Goal: Information Seeking & Learning: Learn about a topic

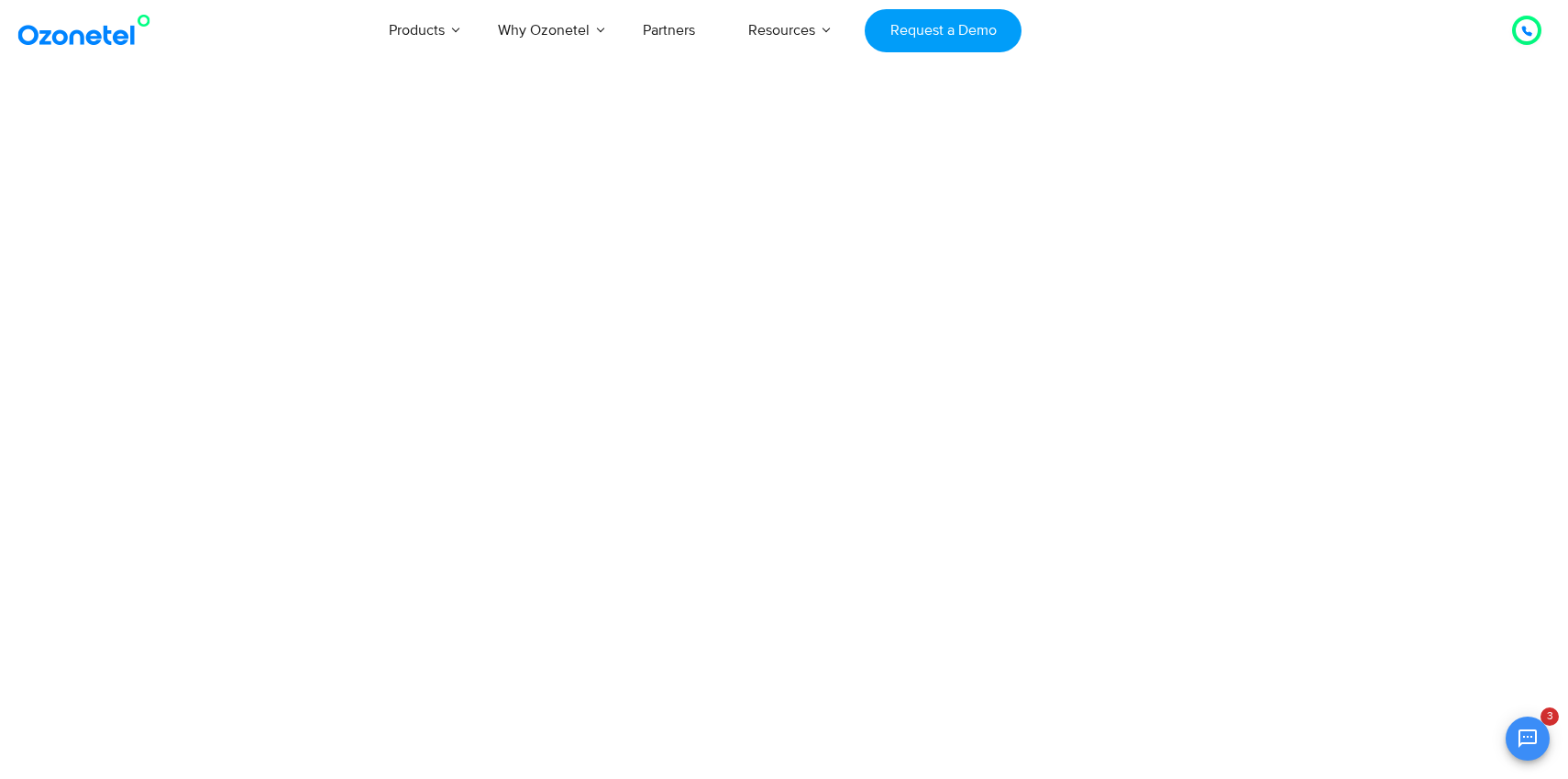
click at [438, 99] on html "[GEOGRAPHIC_DATA] : +1-408-440-54451-408-440-5445 [GEOGRAPHIC_DATA] : [PHONE_NU…" at bounding box center [784, 49] width 1568 height 99
click at [150, 99] on html "[GEOGRAPHIC_DATA] : +1-408-440-54451-408-440-5445 [GEOGRAPHIC_DATA] : [PHONE_NU…" at bounding box center [784, 49] width 1568 height 99
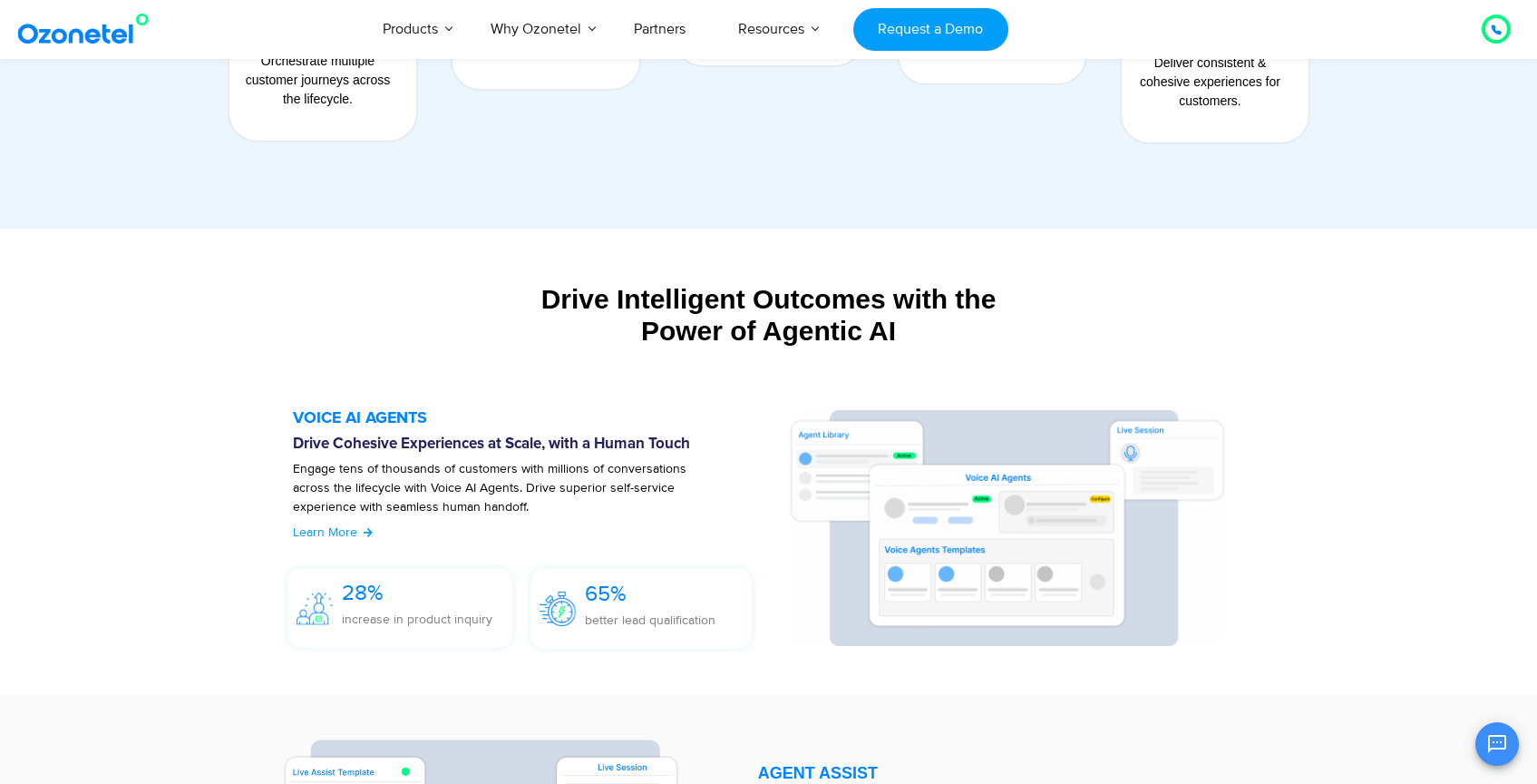
scroll to position [2149, 0]
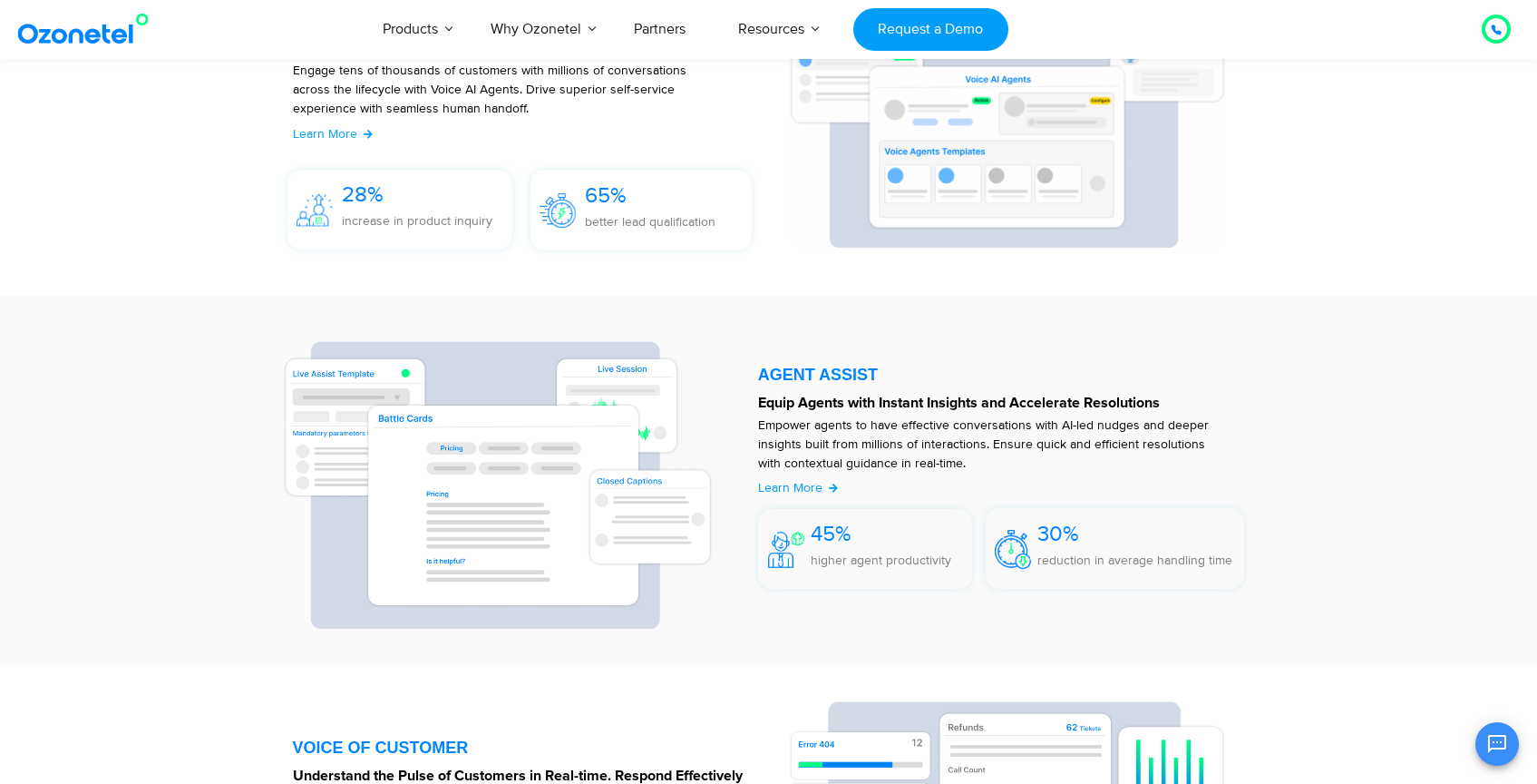
click at [933, 438] on p "Empower agents to have effective conversations with AI-led nudges and deeper in…" at bounding box center [992, 444] width 469 height 58
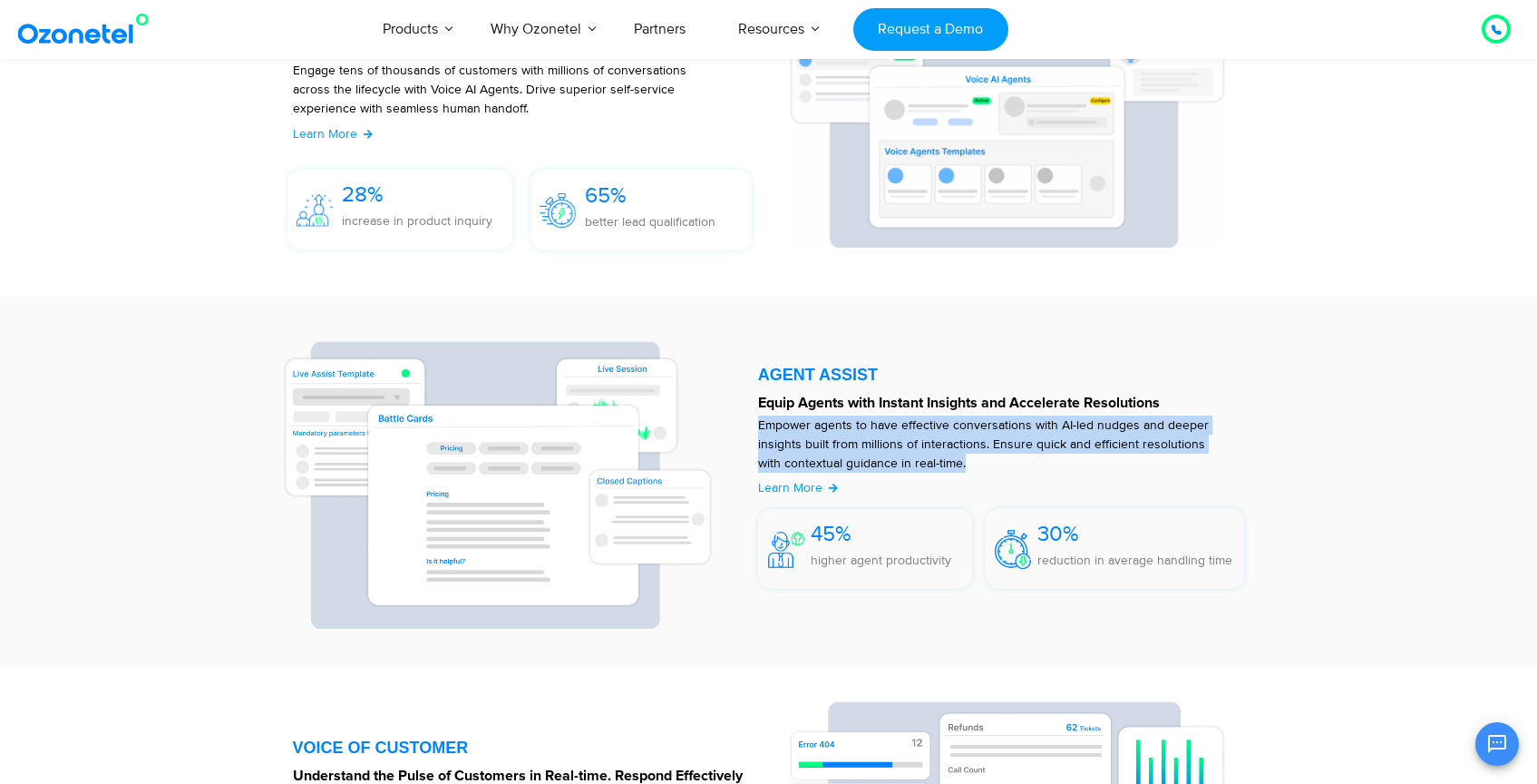
click at [933, 438] on p "Empower agents to have effective conversations with AI-led nudges and deeper in…" at bounding box center [992, 444] width 469 height 58
click at [926, 433] on p "Empower agents to have effective conversations with AI-led nudges and deeper in…" at bounding box center [992, 444] width 469 height 58
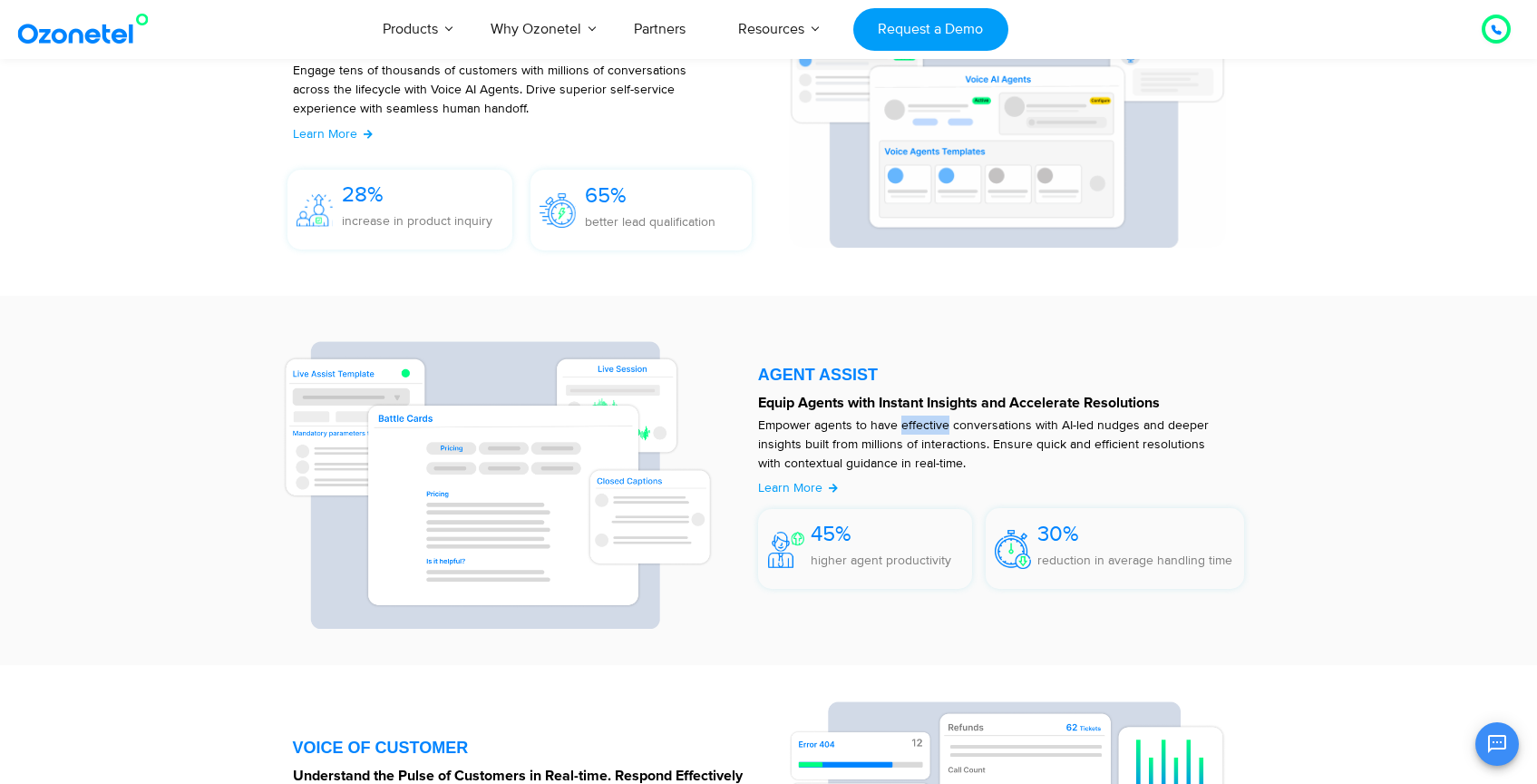
click at [926, 433] on p "Empower agents to have effective conversations with AI-led nudges and deeper in…" at bounding box center [992, 444] width 469 height 58
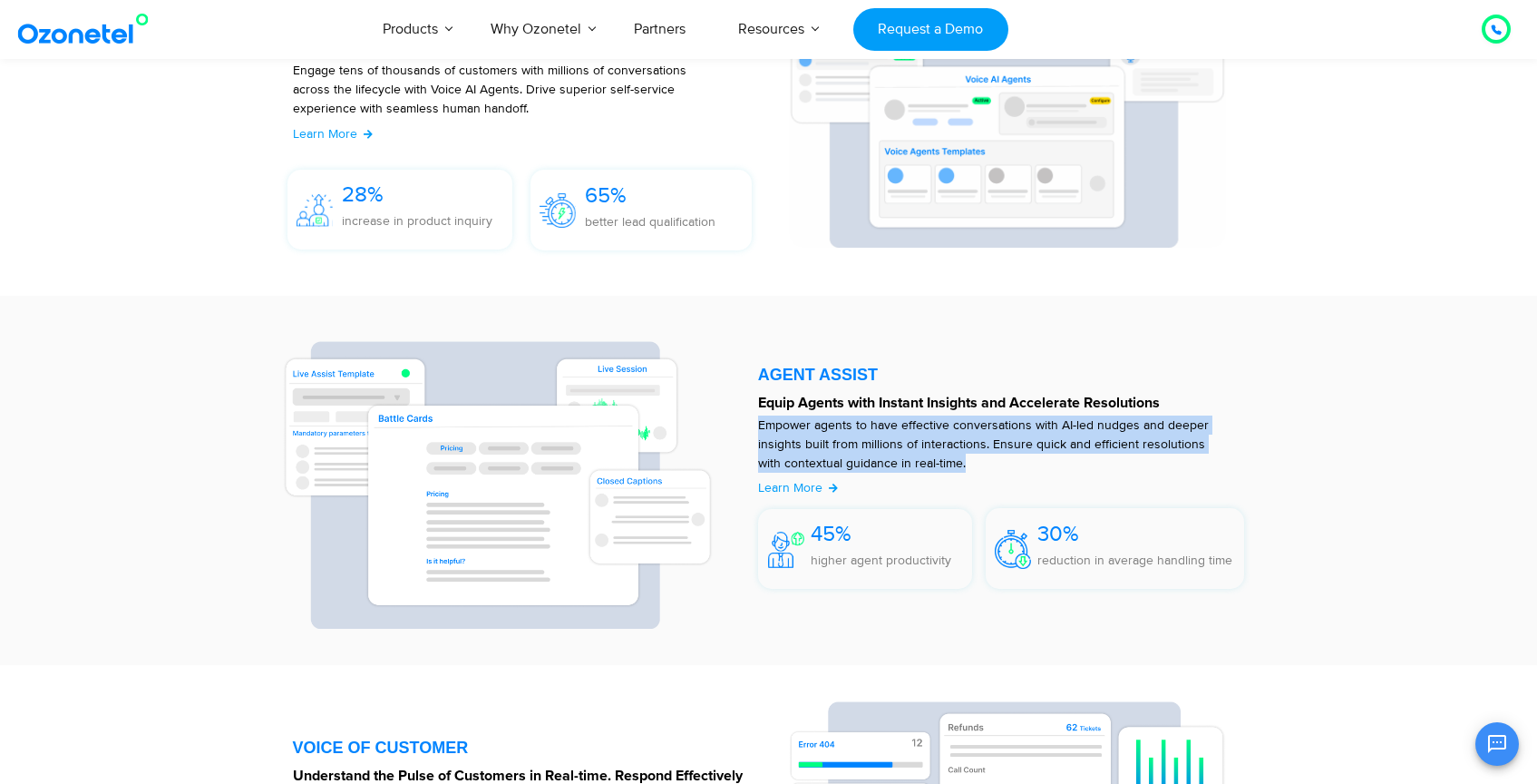
click at [926, 433] on p "Empower agents to have effective conversations with AI-led nudges and deeper in…" at bounding box center [992, 444] width 469 height 58
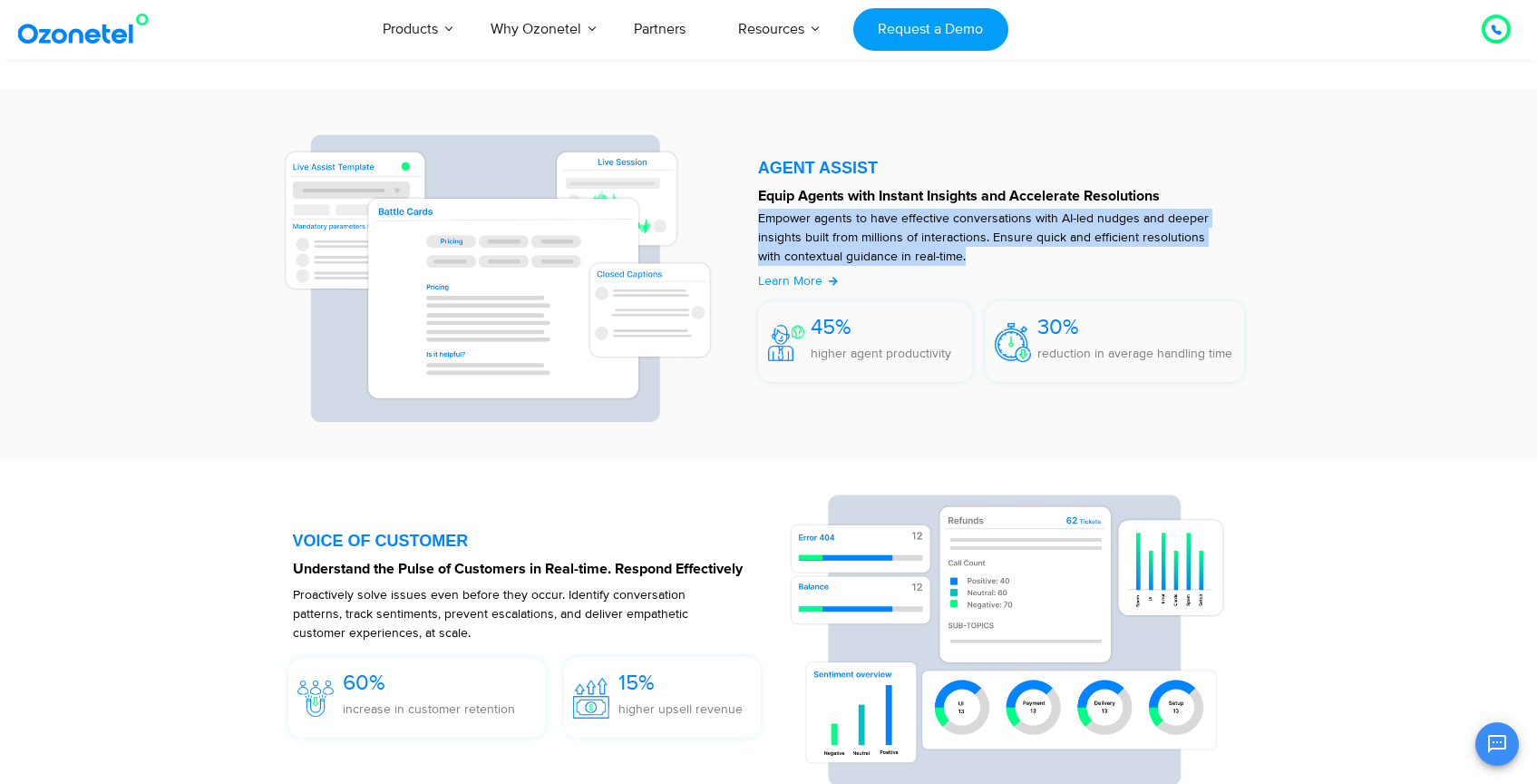
scroll to position [2594, 0]
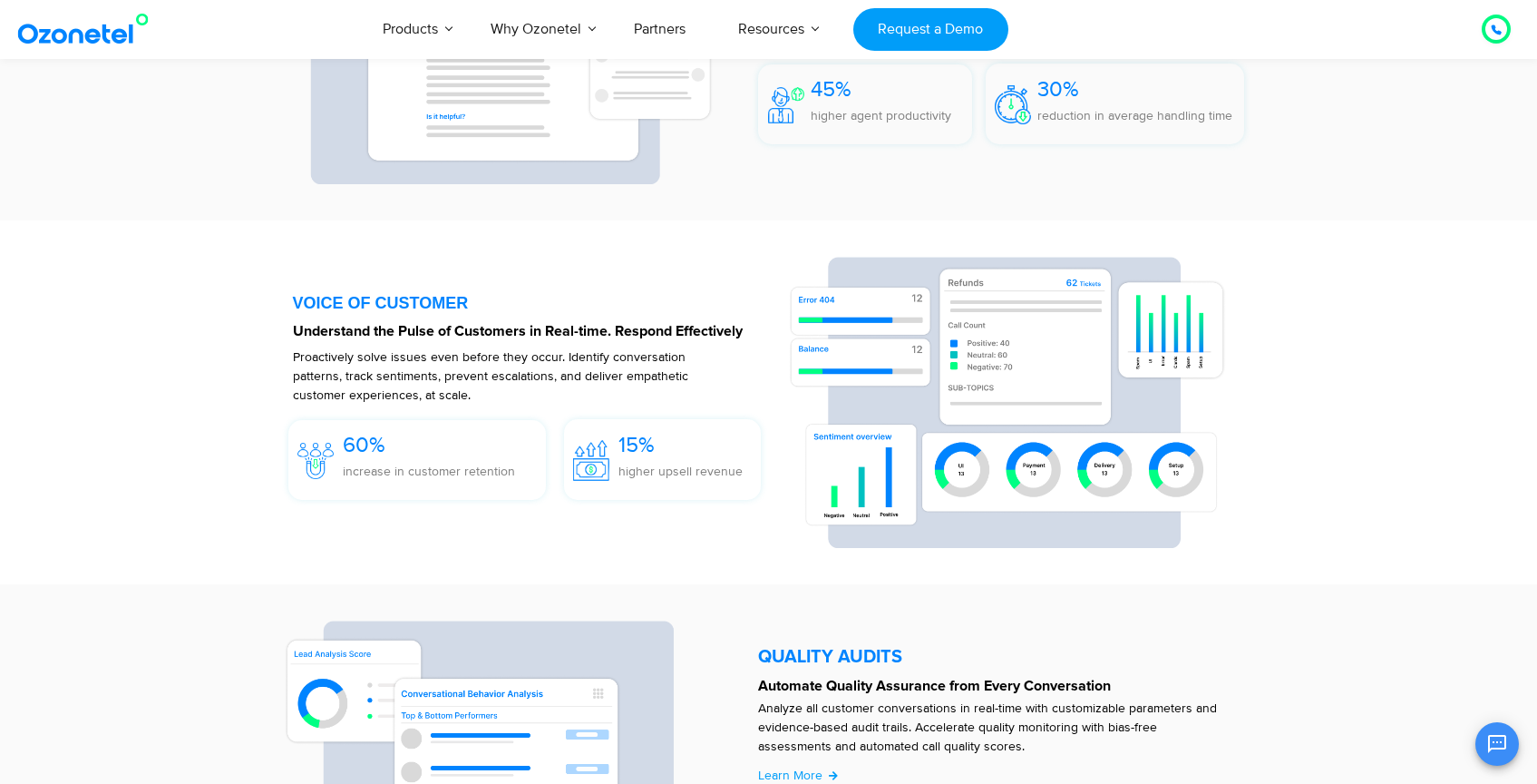
click at [461, 343] on div "Understand the Pulse of Customers in Real-time. Respond Effectively" at bounding box center [532, 343] width 478 height 27
click at [461, 353] on p "Proactively solve issues even before they occur. Identify conversation patterns…" at bounding box center [509, 375] width 433 height 58
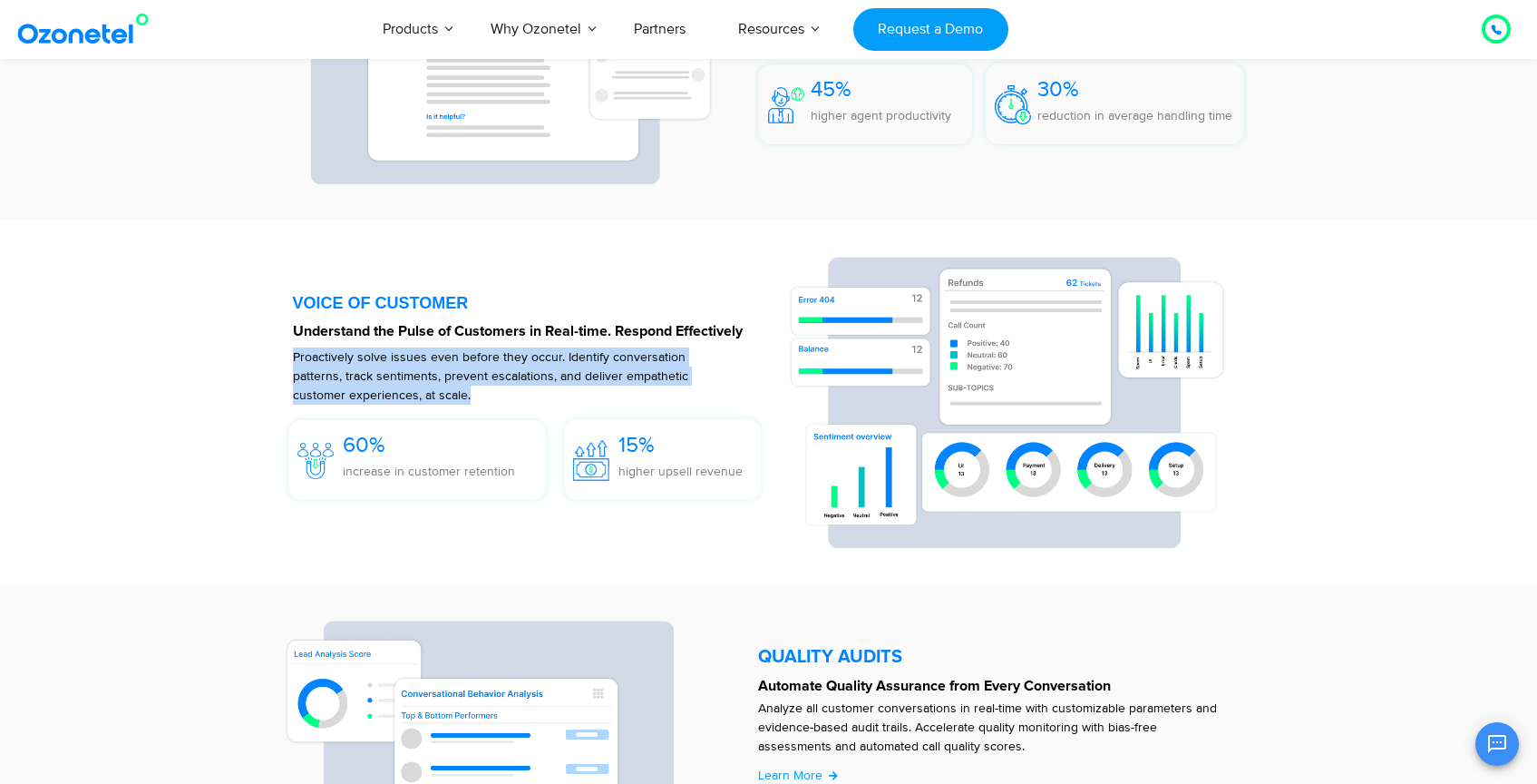
click at [461, 353] on p "Proactively solve issues even before they occur. Identify conversation patterns…" at bounding box center [509, 375] width 433 height 58
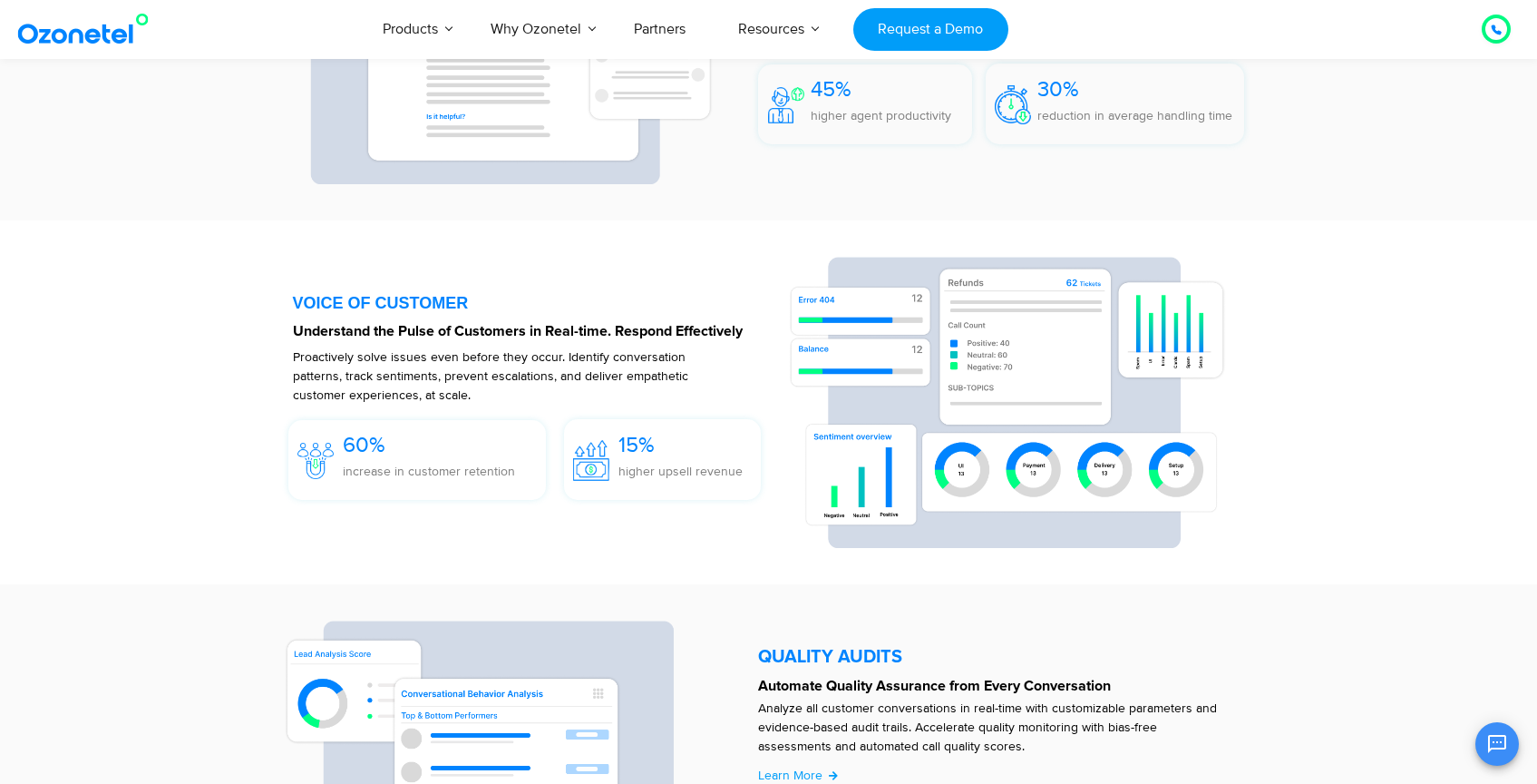
click at [548, 340] on p "Understand the Pulse of Customers in Real-time. Respond Effectively" at bounding box center [532, 331] width 478 height 21
click at [558, 334] on strong "Understand the Pulse of Customers in Real-time. Respond Effectively" at bounding box center [517, 331] width 450 height 15
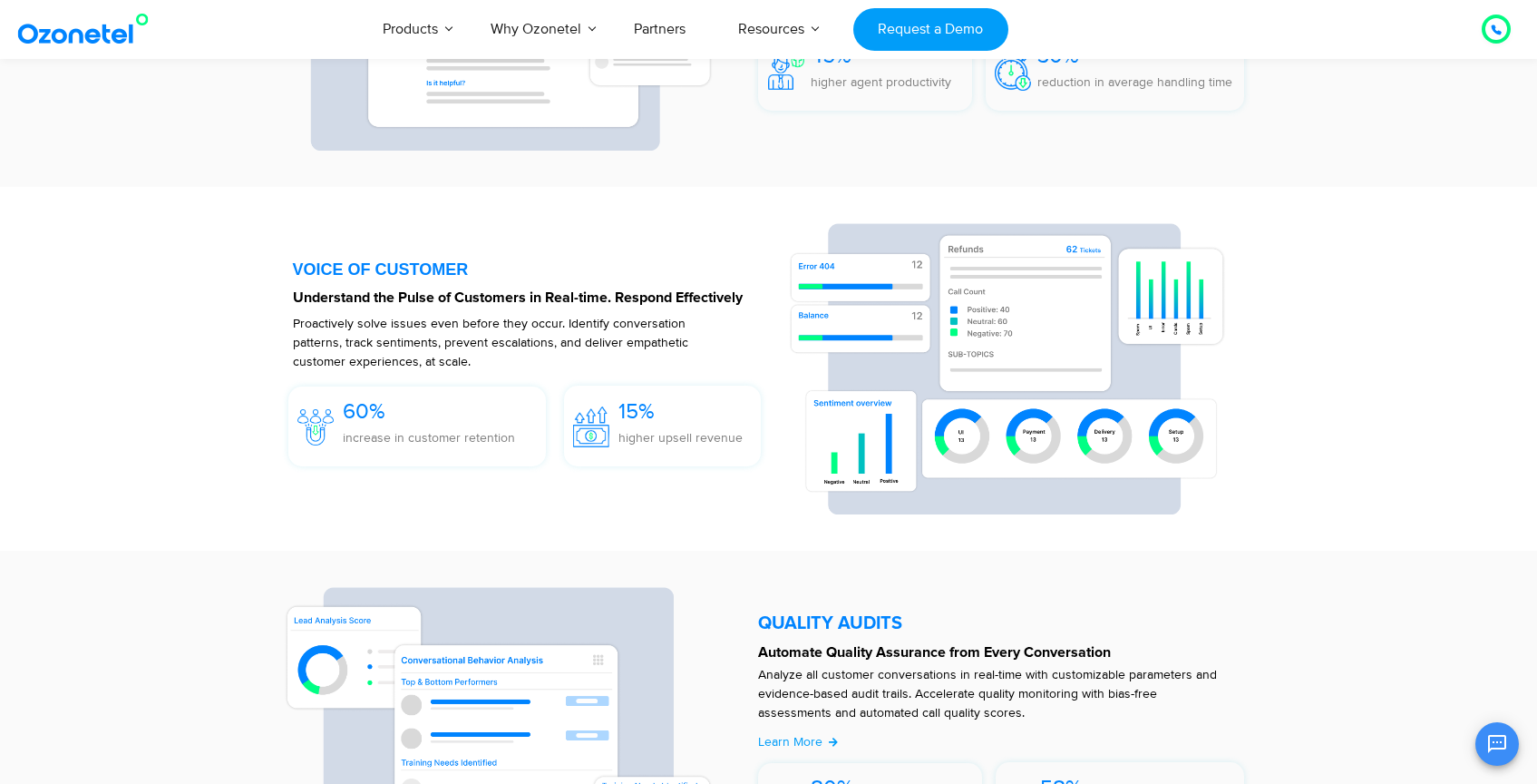
scroll to position [2652, 0]
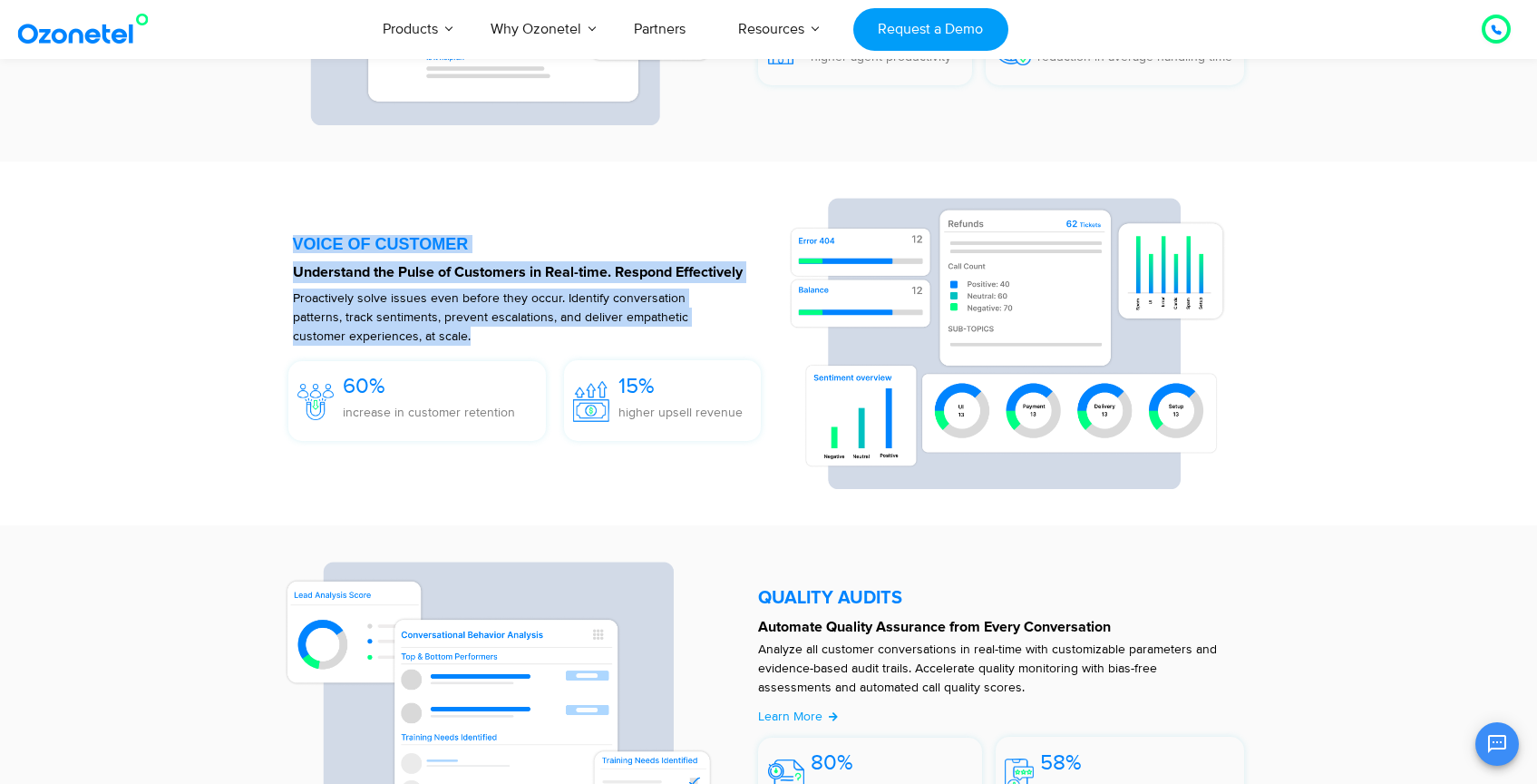
drag, startPoint x: 485, startPoint y: 342, endPoint x: 289, endPoint y: 244, distance: 219.1
click at [289, 244] on div "VOICE OF CUSTOMER Understand the Pulse of Customers in Real-time. Respond Effec…" at bounding box center [532, 343] width 514 height 292
drag, startPoint x: 289, startPoint y: 244, endPoint x: 561, endPoint y: 332, distance: 285.9
click at [560, 333] on div "VOICE OF CUSTOMER Understand the Pulse of Customers in Real-time. Respond Effec…" at bounding box center [532, 343] width 514 height 292
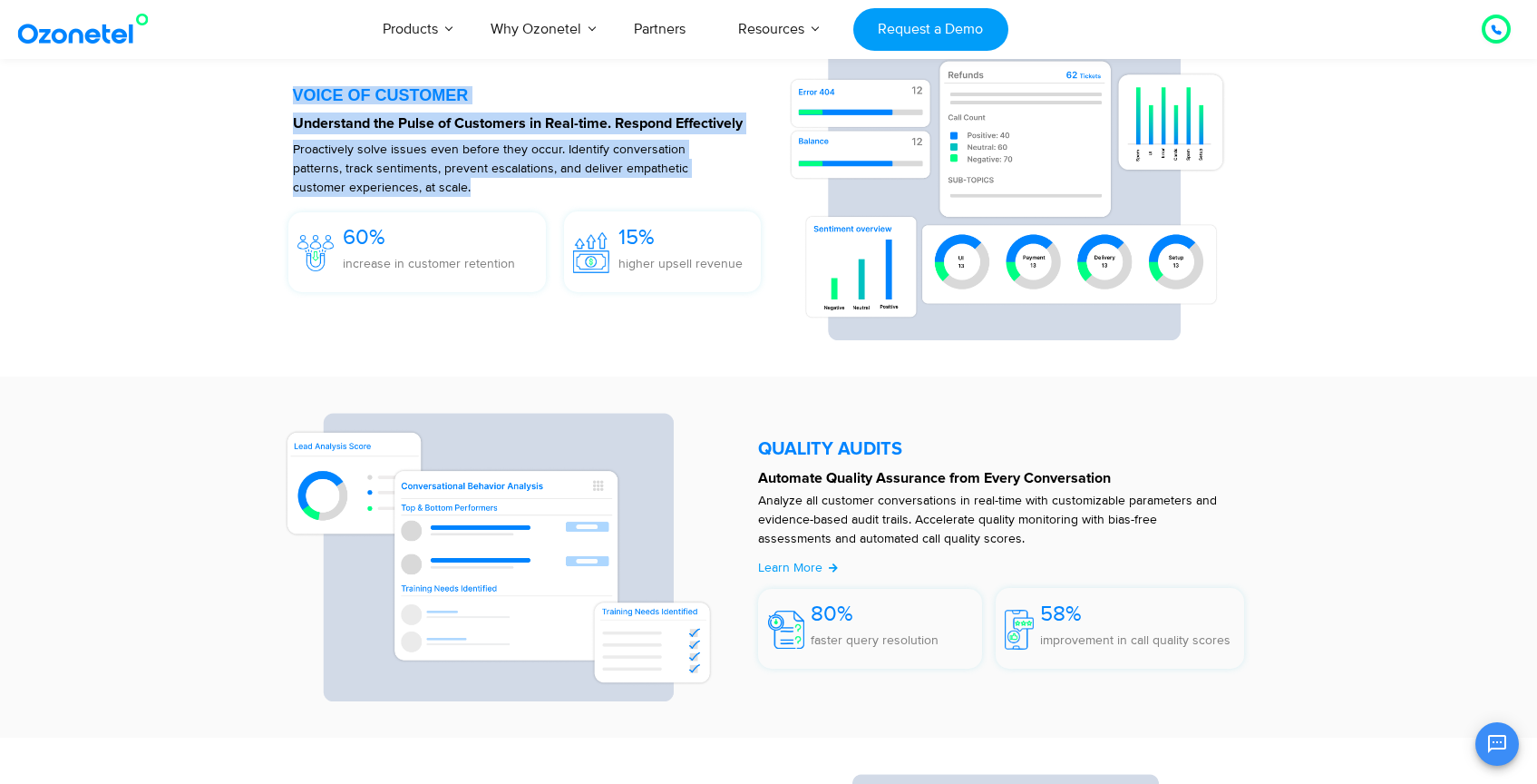
scroll to position [2900, 0]
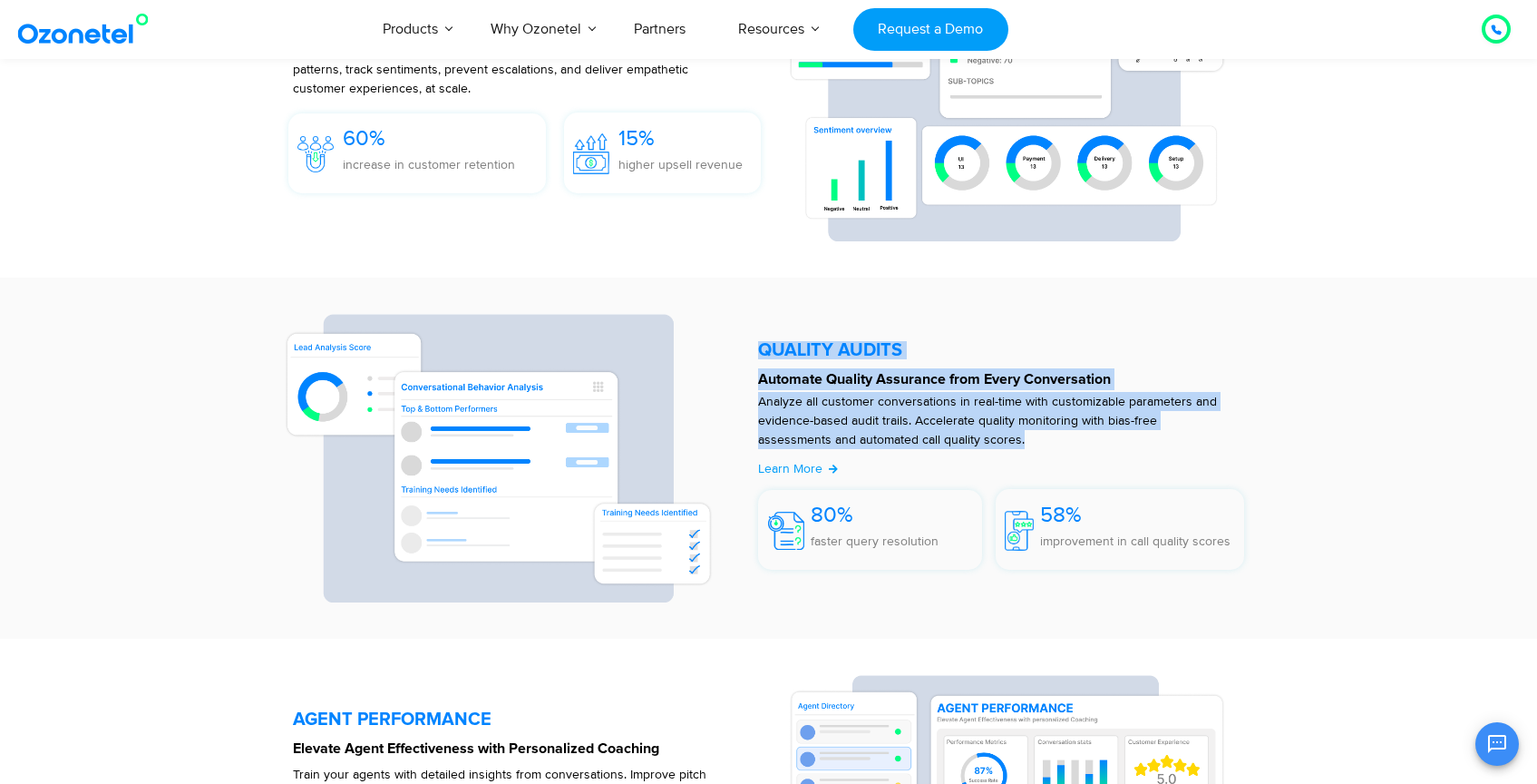
drag, startPoint x: 757, startPoint y: 334, endPoint x: 1040, endPoint y: 447, distance: 304.7
click at [1039, 447] on div "QUALITY AUDITS Automate Quality Assurance from Every Conversation Analyze all c…" at bounding box center [1005, 458] width 514 height 290
click at [1040, 447] on p "Analyze all customer conversations in real-time with customizable parameters an…" at bounding box center [992, 420] width 469 height 58
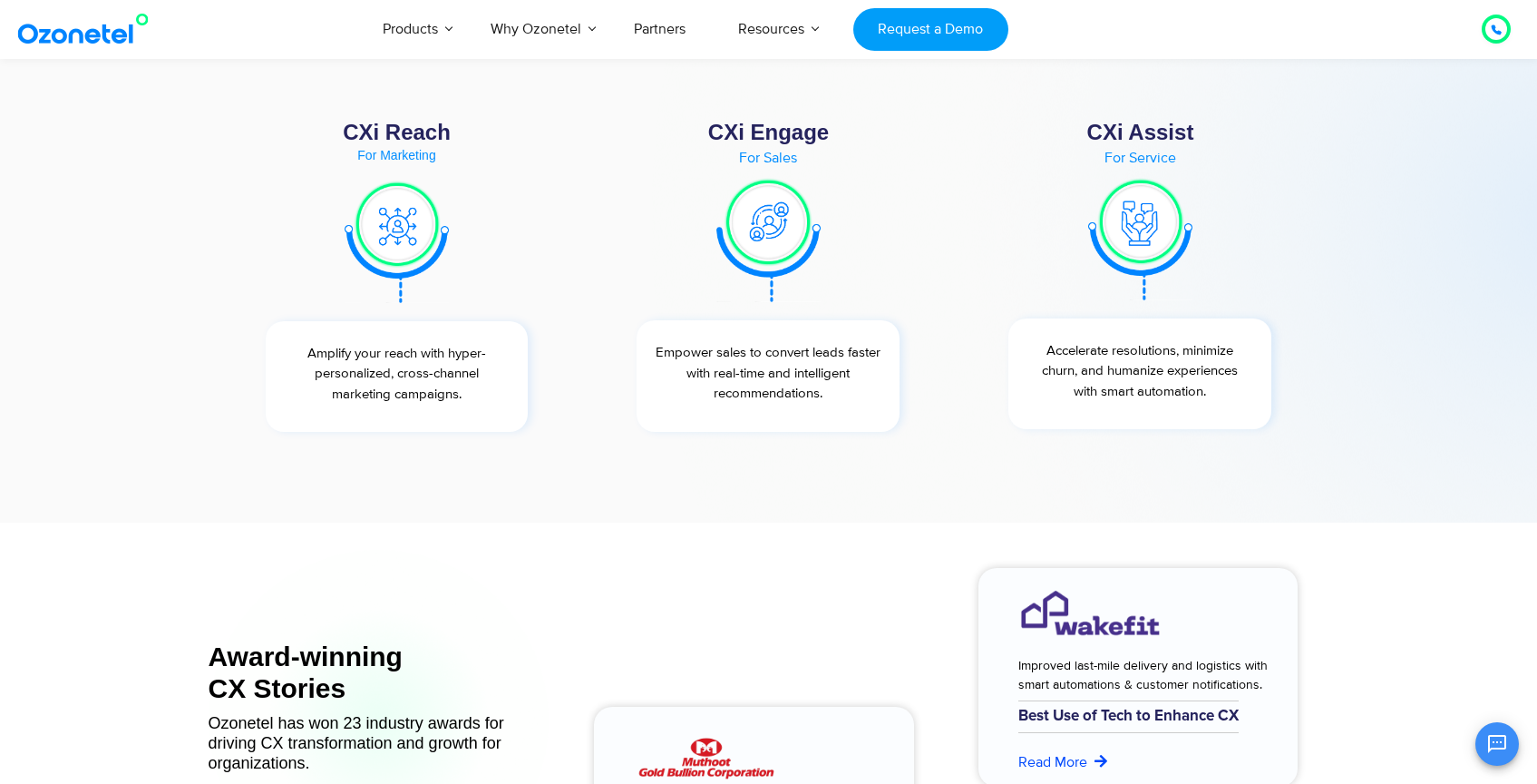
scroll to position [6714, 0]
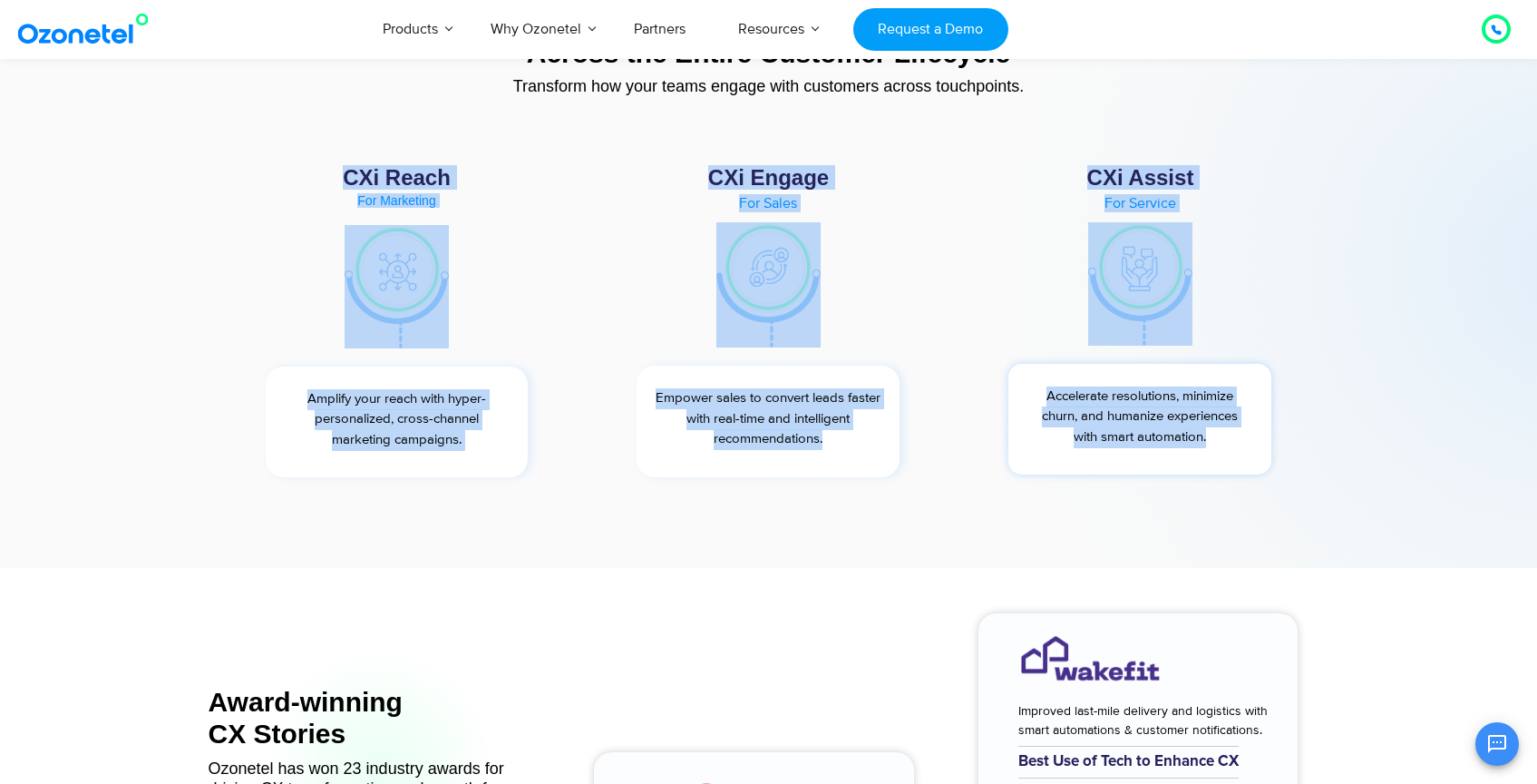
drag, startPoint x: 304, startPoint y: 166, endPoint x: 1272, endPoint y: 444, distance: 1007.1
click at [1272, 445] on div "CXi Reach For Marketing Amplify your reach with hyper-personalized, cross-chann…" at bounding box center [769, 322] width 1116 height 329
click at [1272, 444] on div "Accelerate resolutions, minimize churn, and humanize experiences with smart aut…" at bounding box center [1140, 419] width 299 height 111
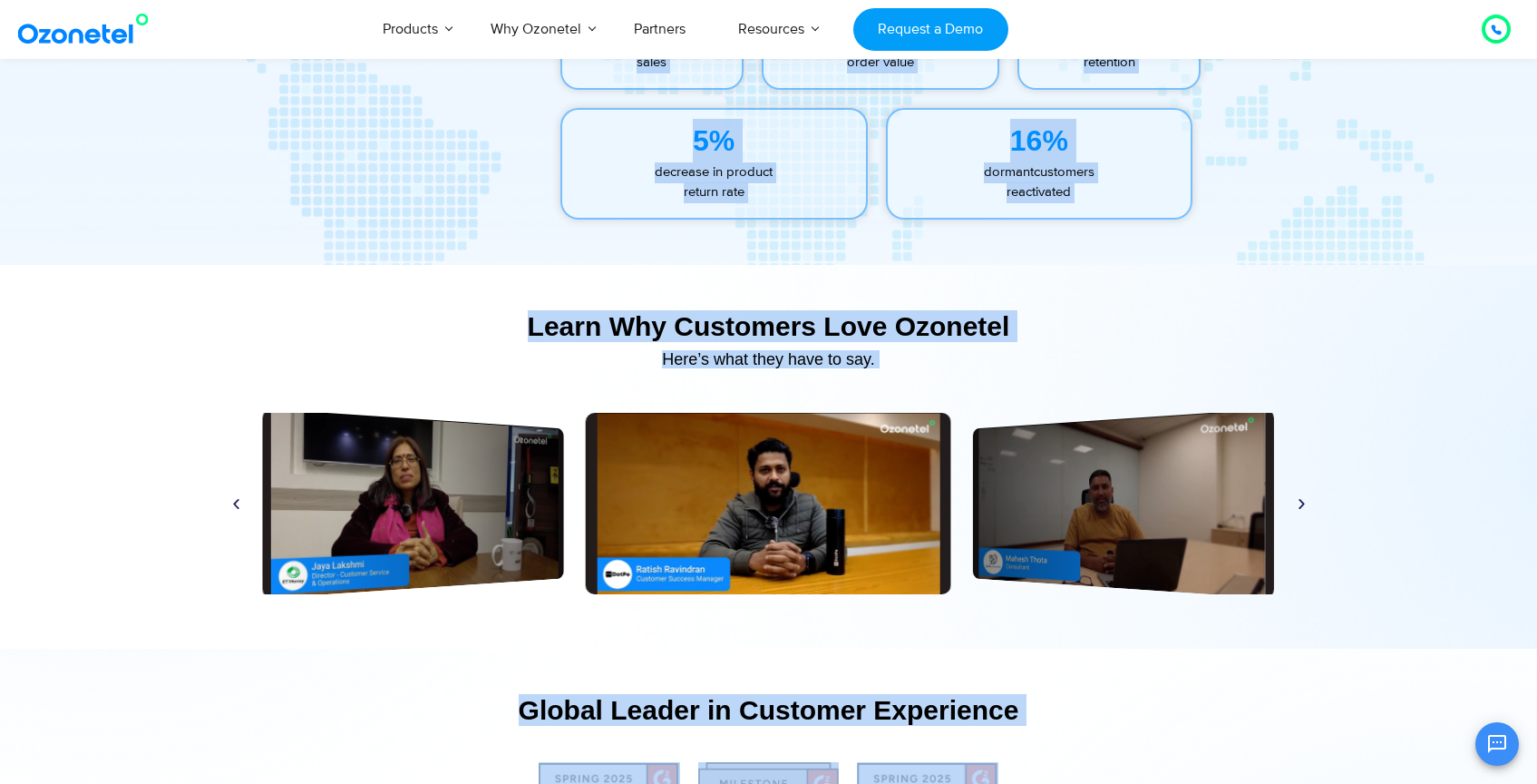
scroll to position [8436, 0]
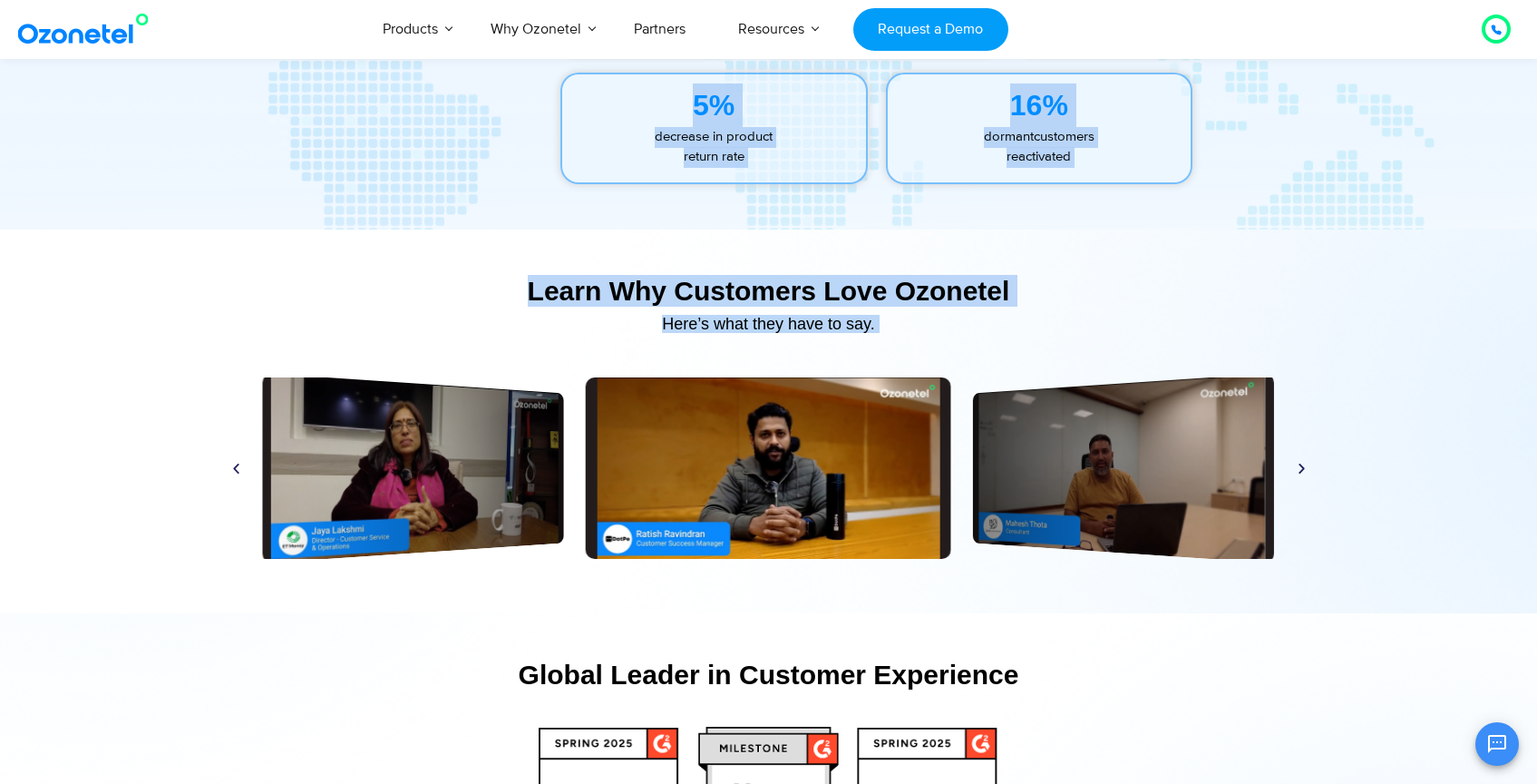
drag, startPoint x: 175, startPoint y: 397, endPoint x: 1329, endPoint y: 475, distance: 1156.6
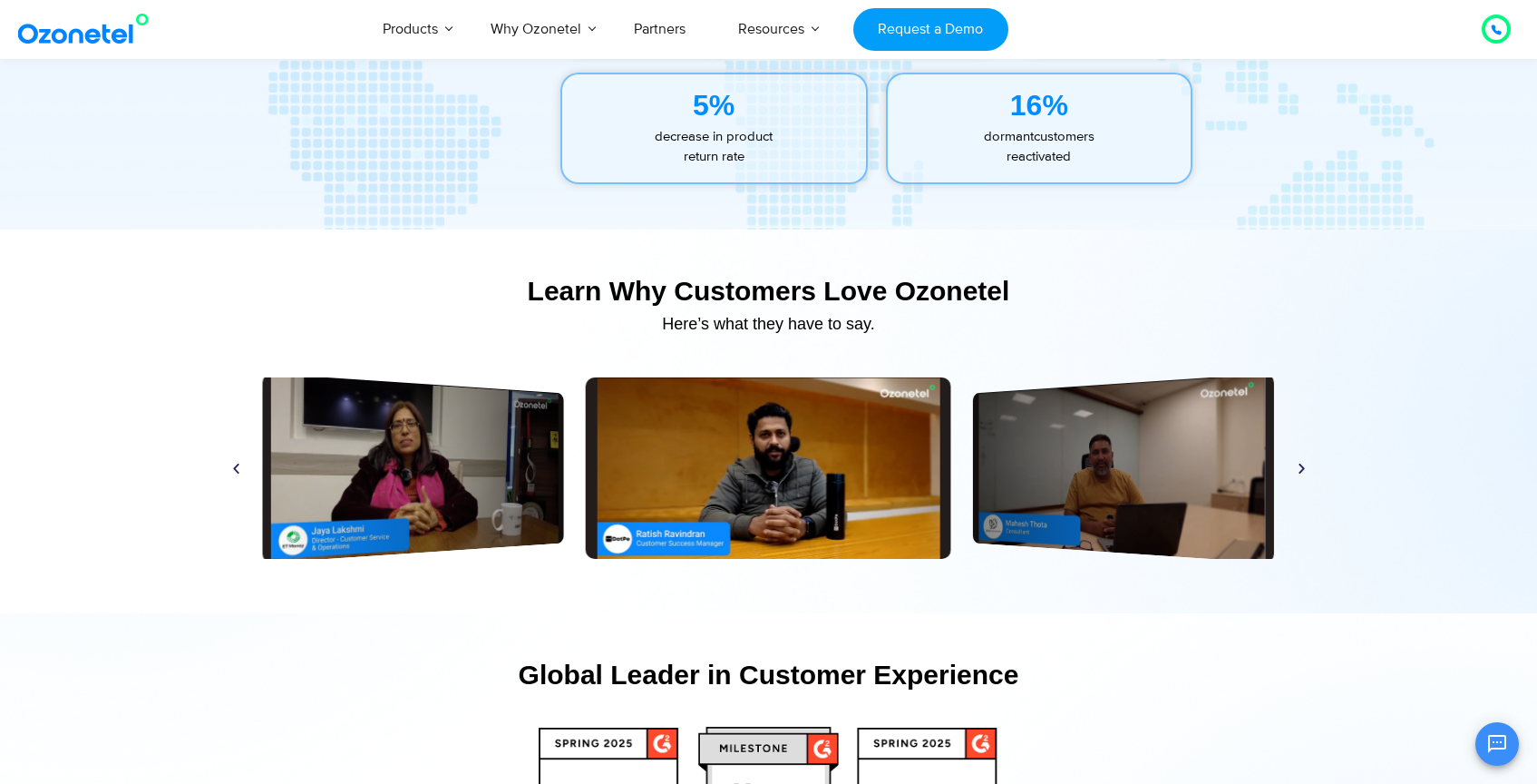
click at [1345, 283] on div "Learn Why Customers Love Ozonetel​ Here’s what they have to say. Play Play Play…" at bounding box center [768, 421] width 1161 height 330
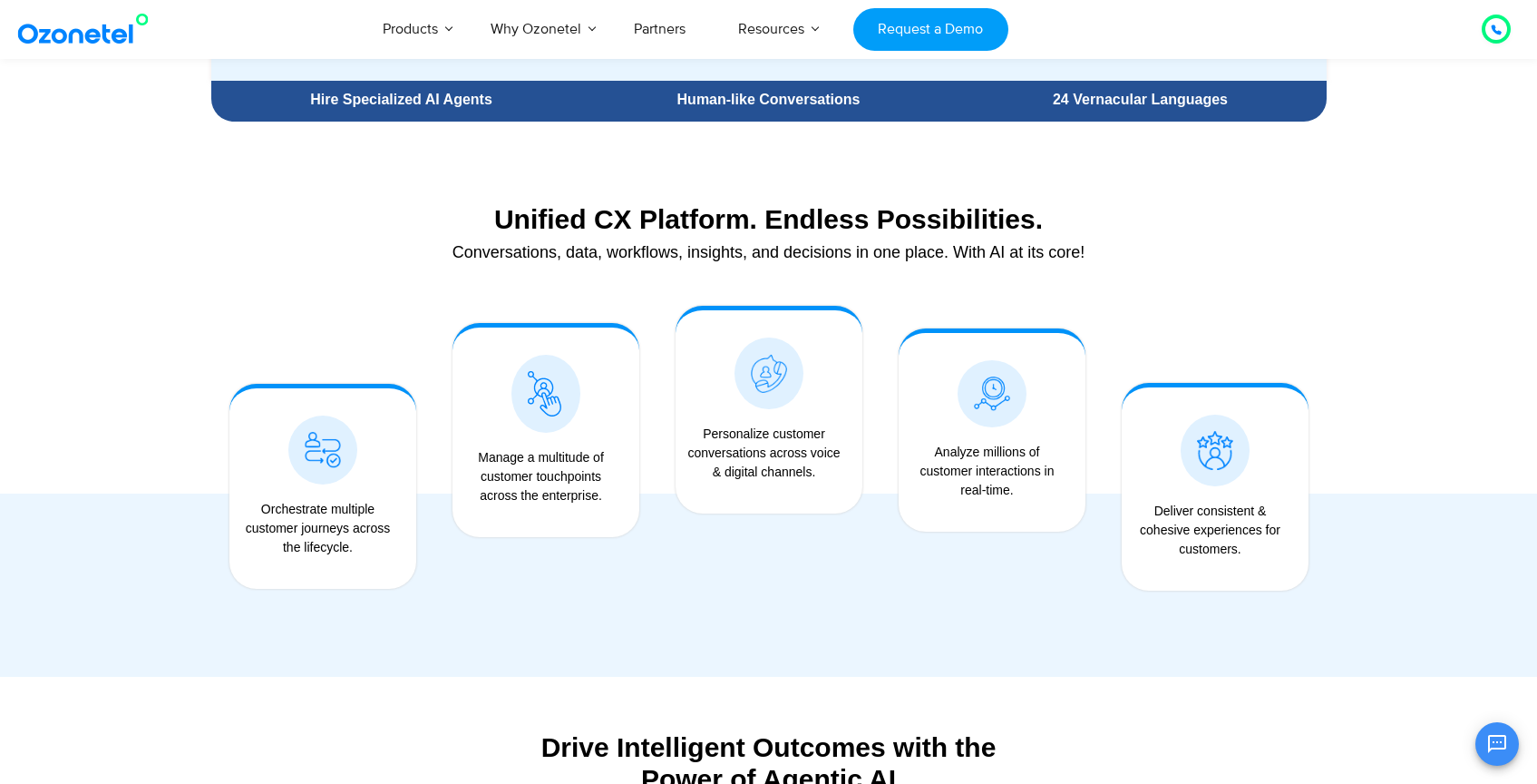
scroll to position [1395, 0]
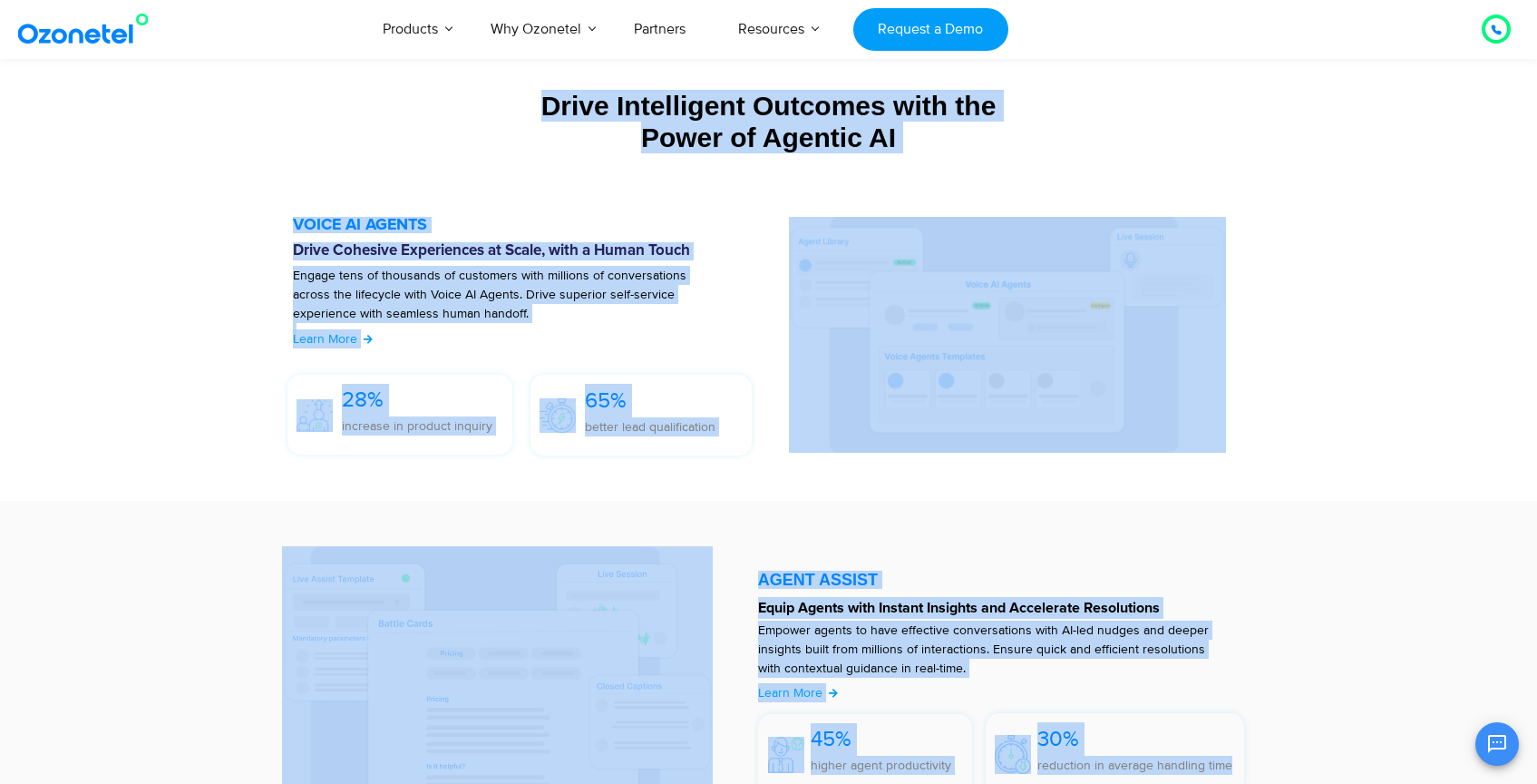
drag, startPoint x: 434, startPoint y: 111, endPoint x: 1132, endPoint y: 775, distance: 963.4
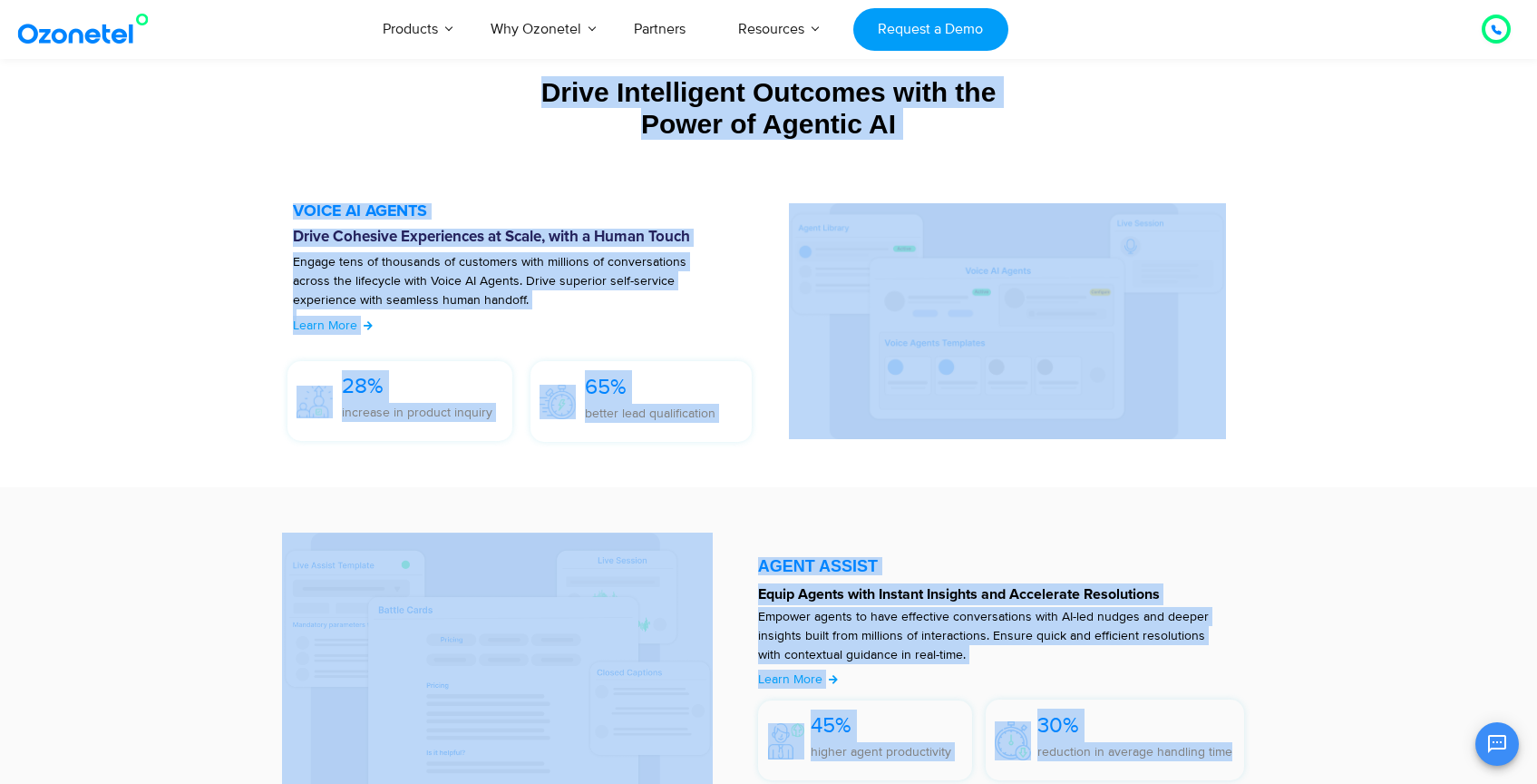
click at [1186, 700] on div "30% reduction in average handling time" at bounding box center [1115, 739] width 258 height 81
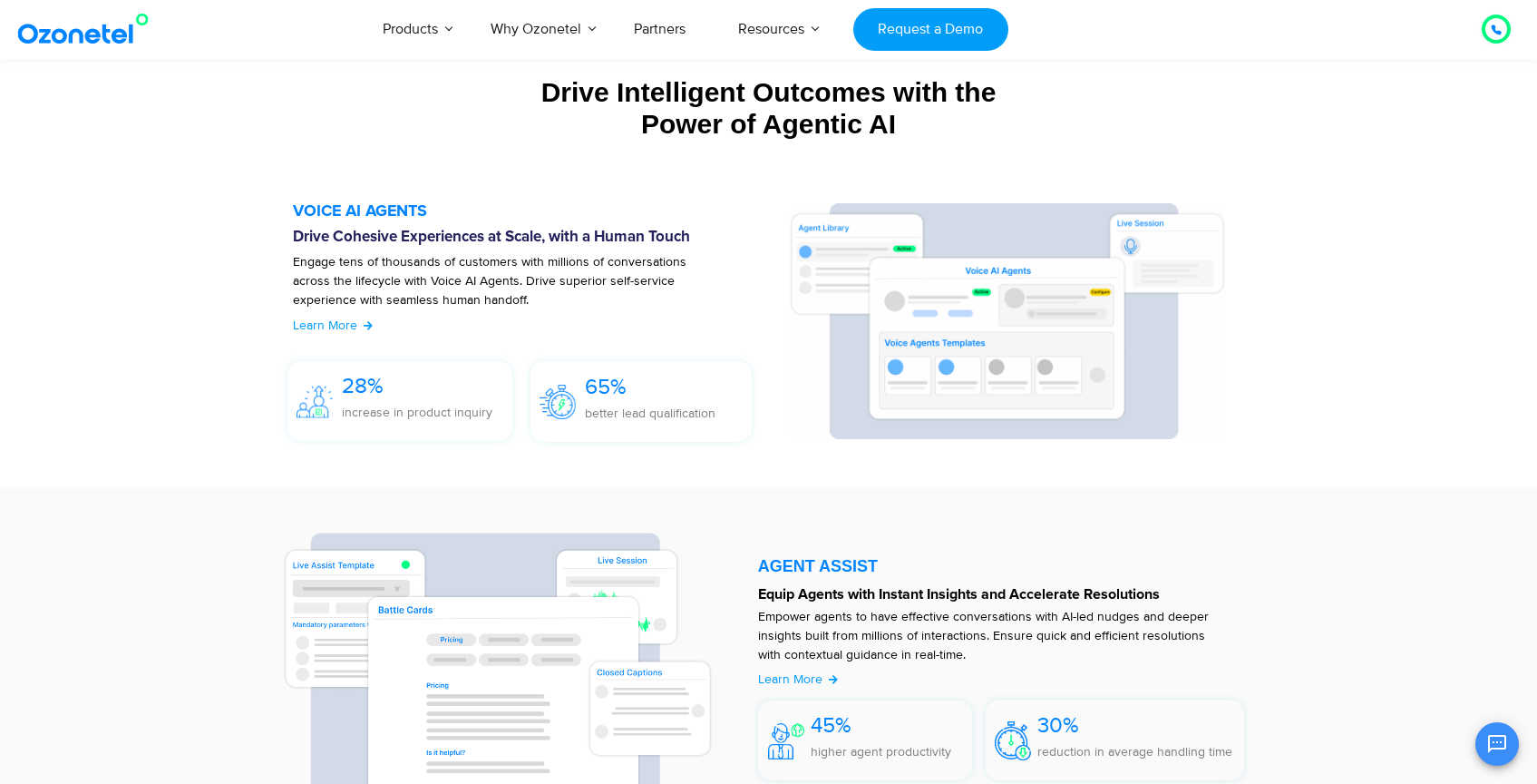
click at [654, 206] on h5 "VOICE AI AGENTS" at bounding box center [532, 211] width 478 height 17
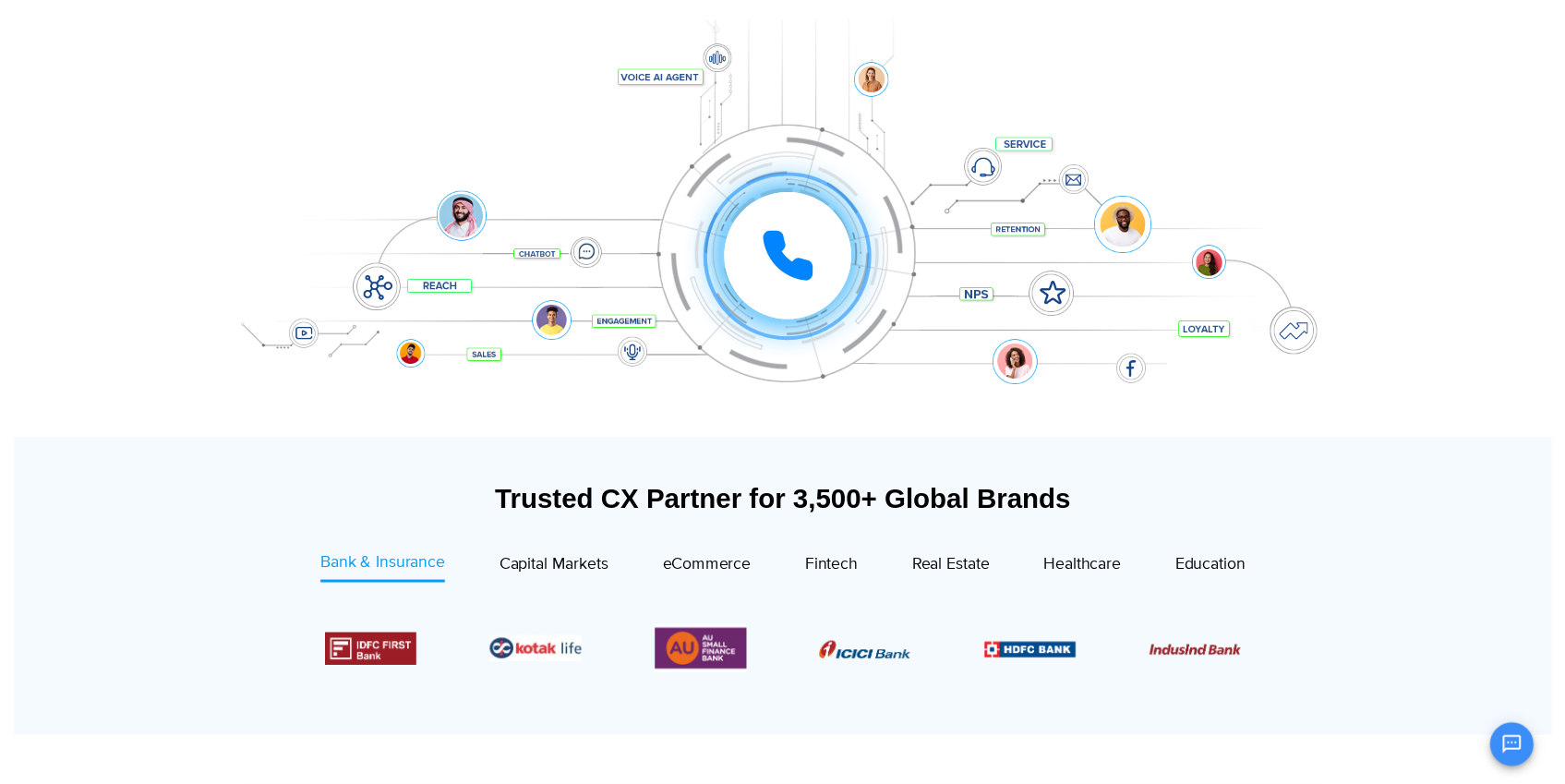
scroll to position [0, 0]
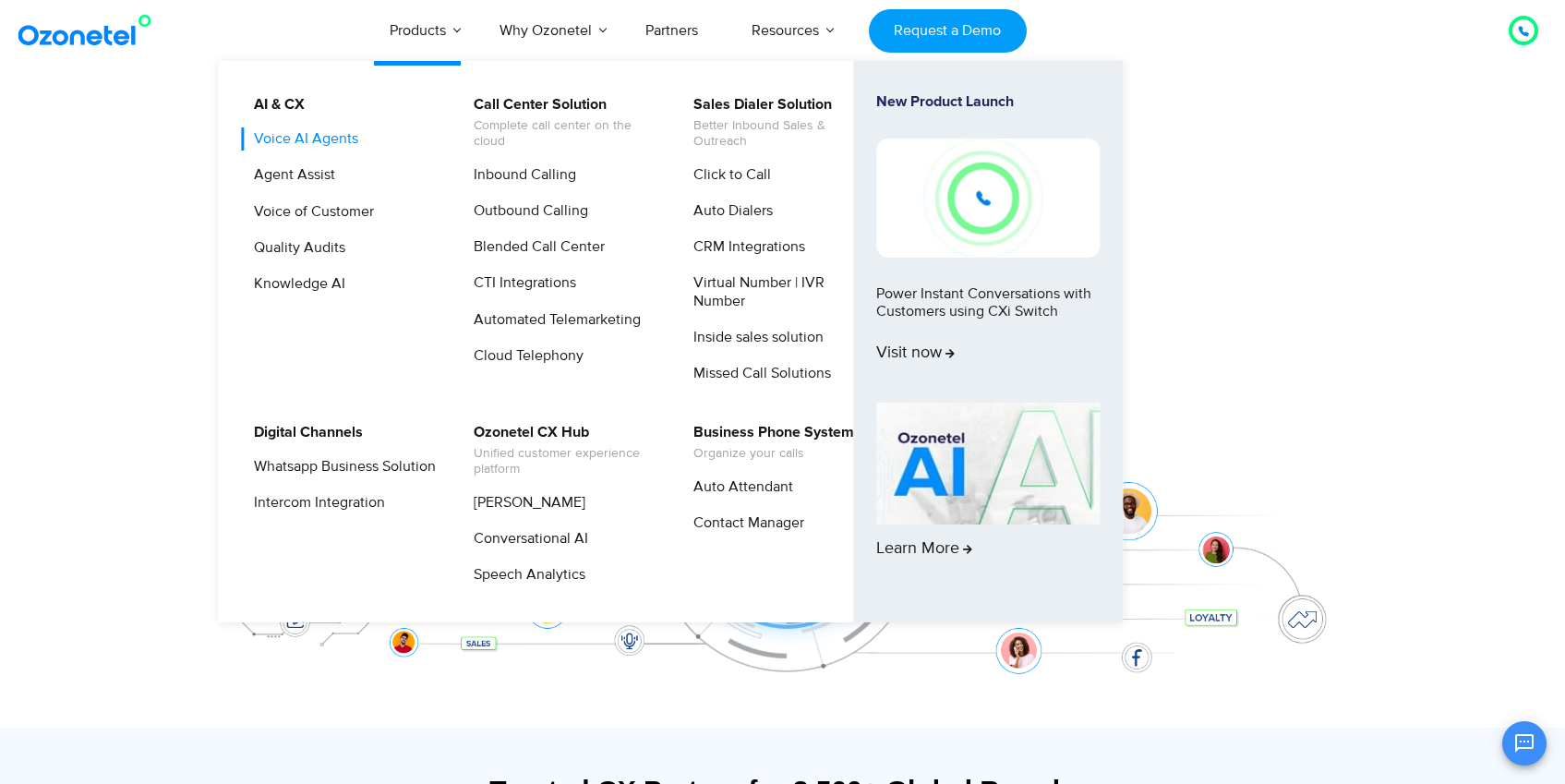
click at [268, 143] on link "Voice AI Agents" at bounding box center [302, 138] width 119 height 23
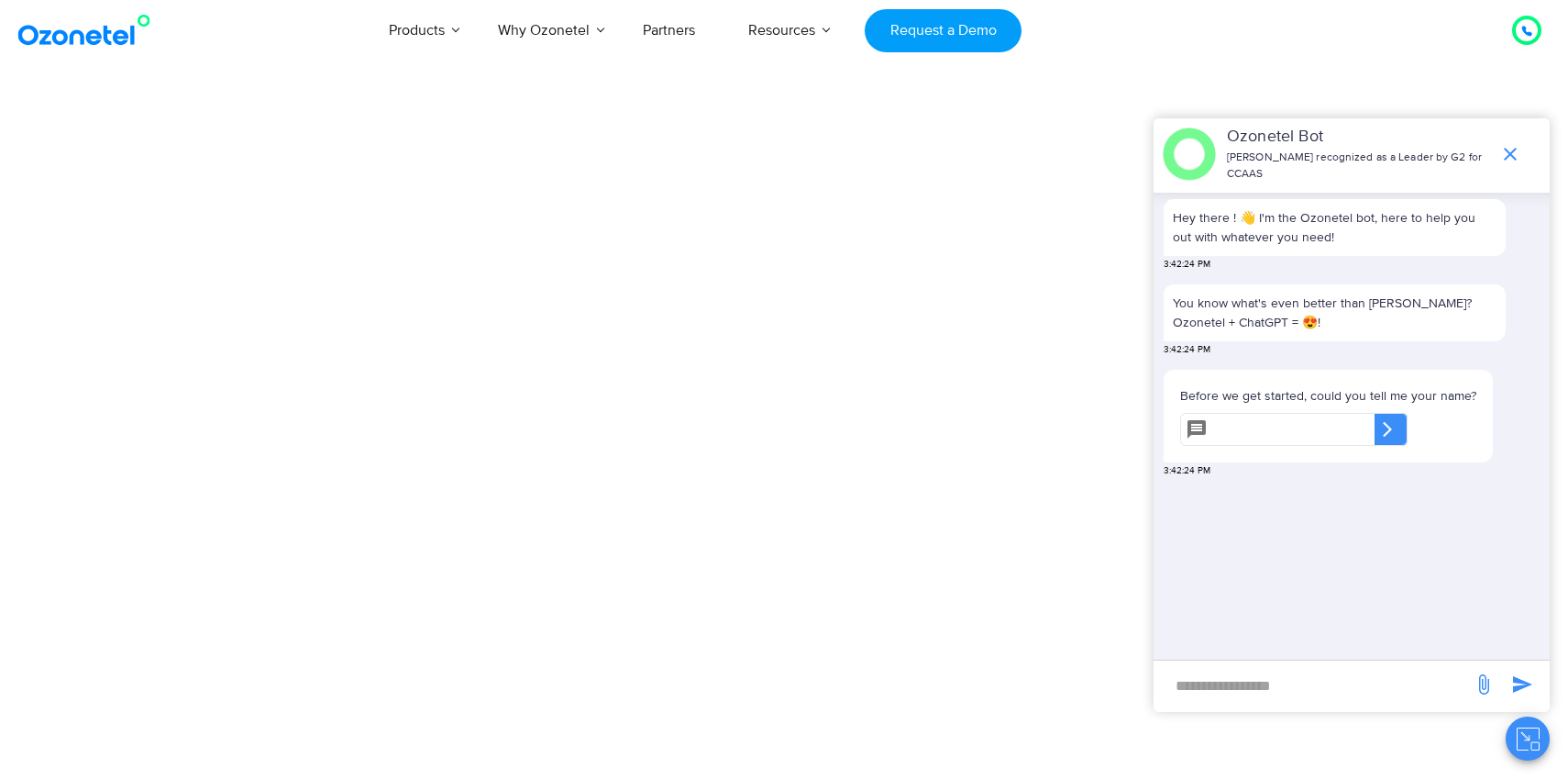
click at [1511, 143] on icon "end chat or minimize" at bounding box center [1511, 154] width 22 height 22
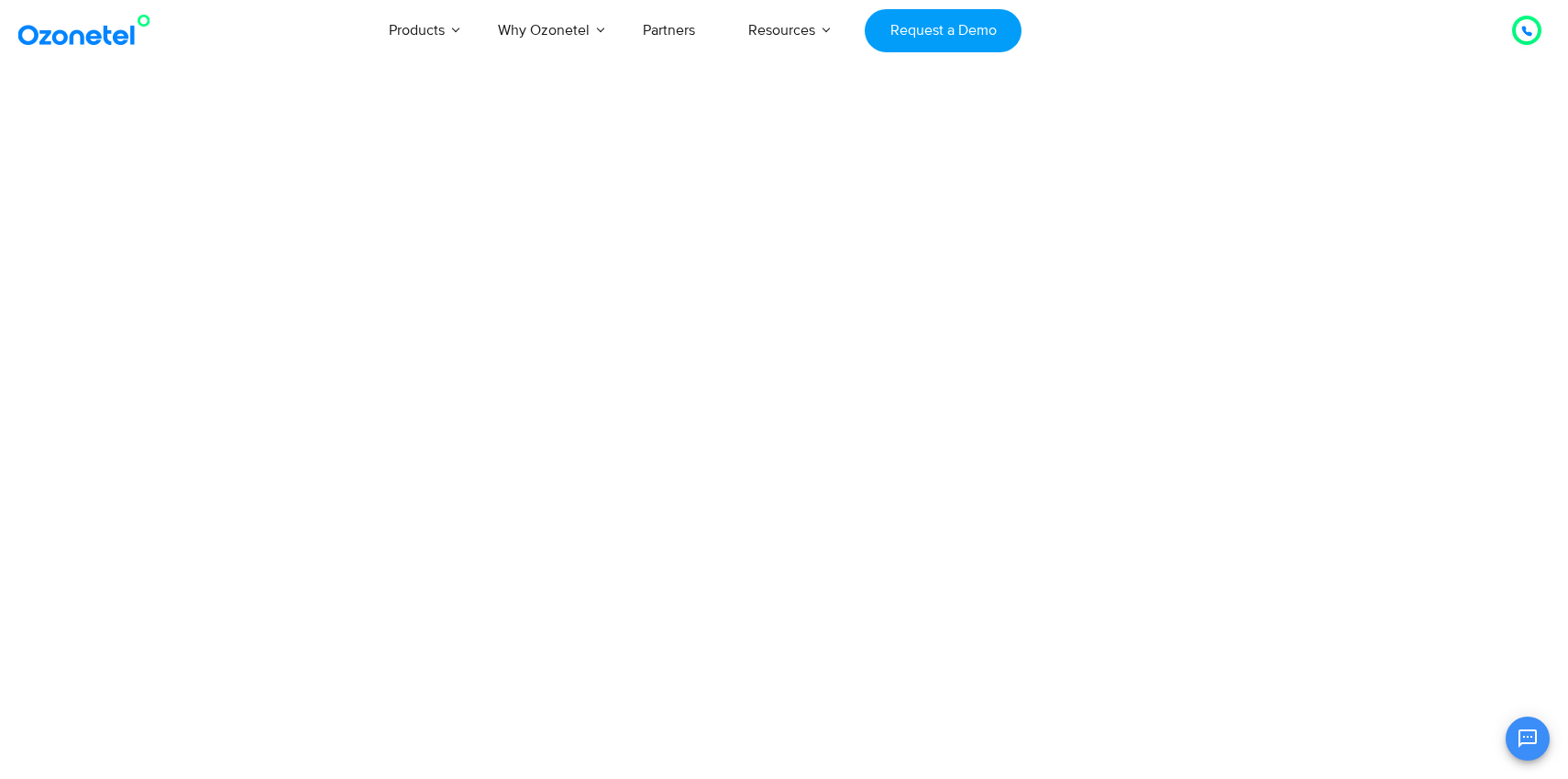
click at [1163, 99] on html "[GEOGRAPHIC_DATA] : +1-408-440-54451-408-440-5445 [GEOGRAPHIC_DATA] : [PHONE_NU…" at bounding box center [784, 49] width 1568 height 99
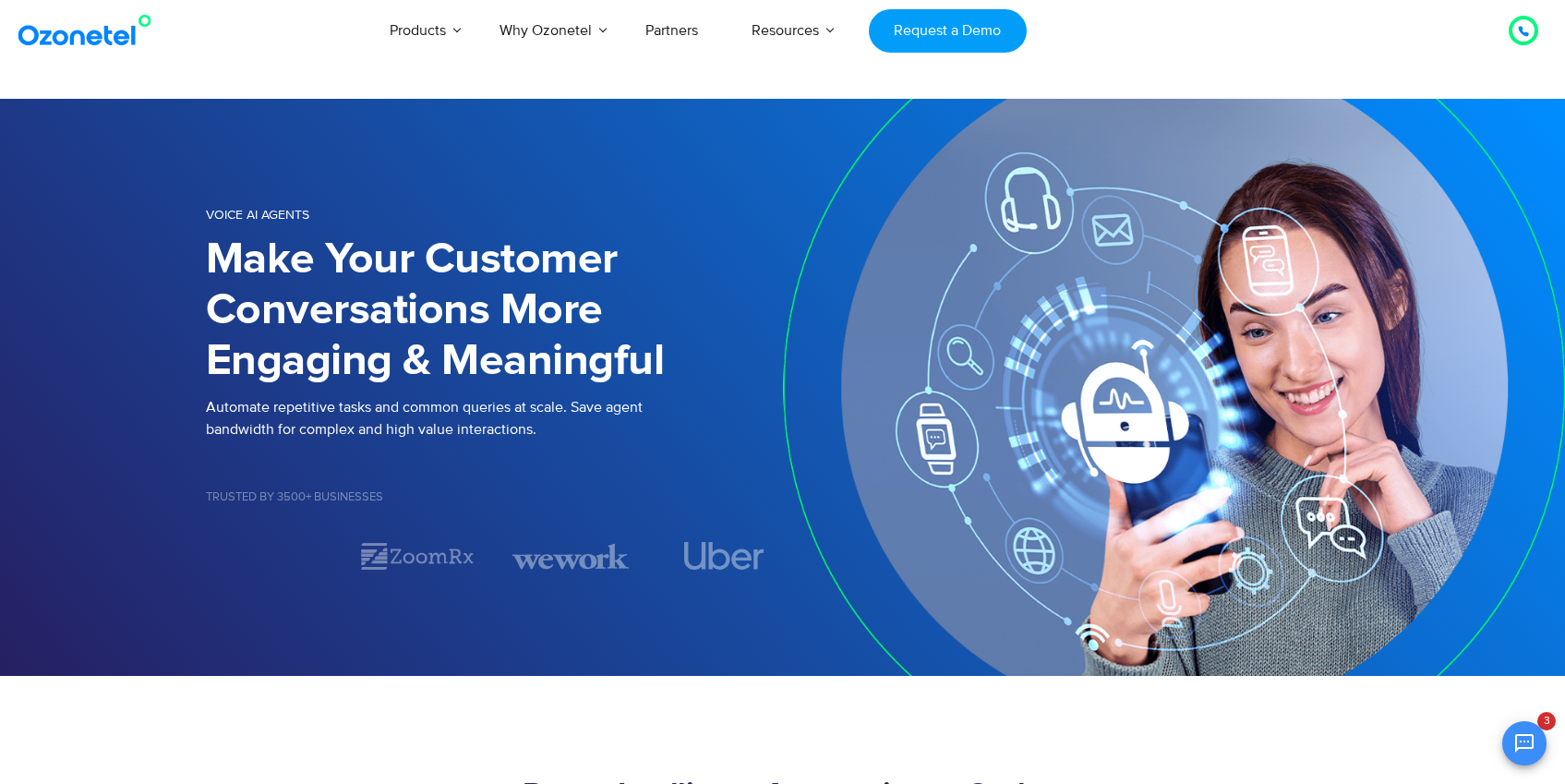
scroll to position [137, 0]
